Goal: Navigation & Orientation: Find specific page/section

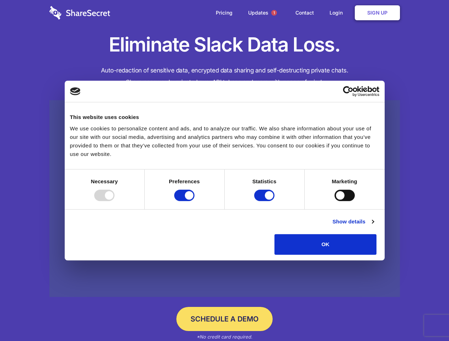
click at [115, 201] on div at bounding box center [104, 195] width 20 height 11
click at [195, 201] on input "Preferences" at bounding box center [184, 195] width 20 height 11
checkbox input "false"
click at [265, 201] on input "Statistics" at bounding box center [264, 195] width 20 height 11
checkbox input "false"
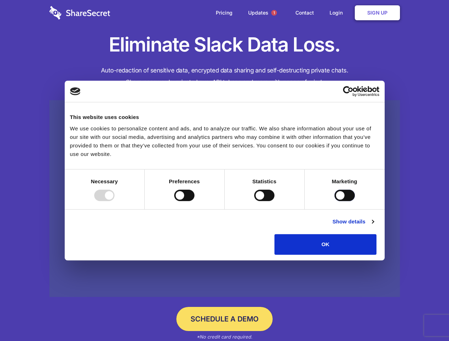
click at [335, 201] on input "Marketing" at bounding box center [345, 195] width 20 height 11
checkbox input "true"
click at [374, 226] on link "Show details" at bounding box center [353, 222] width 41 height 9
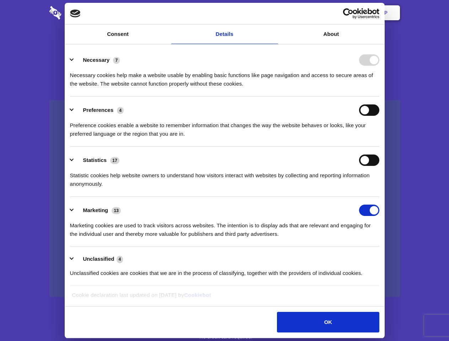
click at [379, 97] on li "Necessary 7 Necessary cookies help make a website usable by enabling basic func…" at bounding box center [224, 72] width 309 height 50
click at [274, 13] on span "1" at bounding box center [274, 13] width 6 height 6
